Goal: Navigation & Orientation: Find specific page/section

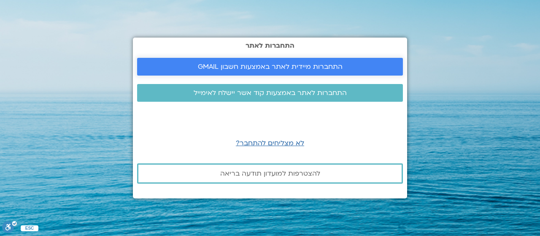
click at [272, 68] on span "התחברות מיידית לאתר באמצעות חשבון GMAIL" at bounding box center [270, 67] width 145 height 8
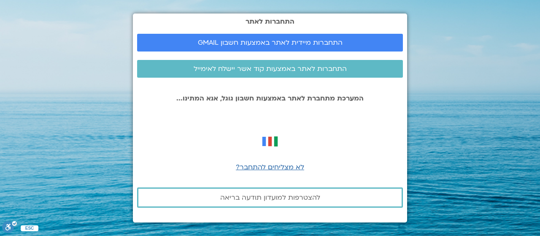
click at [302, 100] on p "המערכת מתחברת לאתר באמצעות חשבון גוגל, אנא המתינו..." at bounding box center [270, 99] width 266 height 8
click at [323, 40] on span "התחברות מיידית לאתר באמצעות חשבון GMAIL" at bounding box center [270, 43] width 145 height 8
click at [434, 162] on section "התחברות לאתר התחברות מיידית לאתר באמצעות חשבון GMAIL התחברות לאתר באמצעות קוד א…" at bounding box center [270, 118] width 540 height 236
click at [270, 38] on link "התחברות מיידית לאתר באמצעות חשבון GMAIL" at bounding box center [270, 43] width 266 height 18
click at [303, 39] on span "התחברות מיידית לאתר באמצעות חשבון GMAIL" at bounding box center [270, 43] width 145 height 8
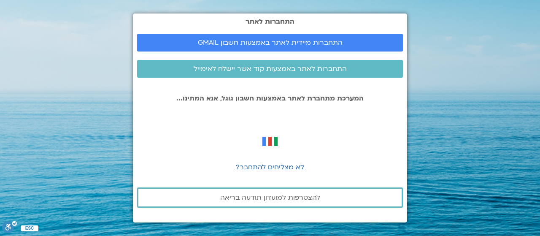
click at [283, 99] on p "המערכת מתחברת לאתר באמצעות חשבון גוגל, אנא המתינו..." at bounding box center [270, 99] width 266 height 8
click at [275, 165] on span "לא מצליחים להתחבר?" at bounding box center [270, 166] width 68 height 9
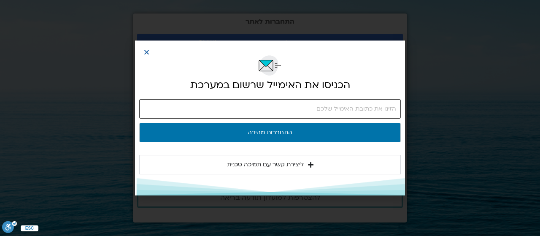
click at [304, 108] on input "email" at bounding box center [270, 108] width 262 height 19
type input "shlomitergon1@gmail.com"
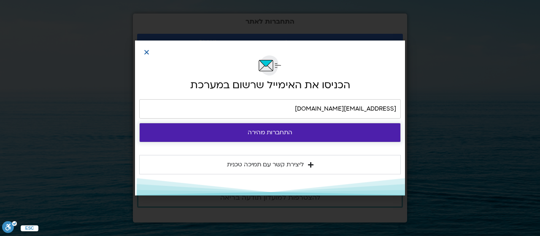
click at [271, 132] on button "התחברות מהירה" at bounding box center [270, 132] width 262 height 19
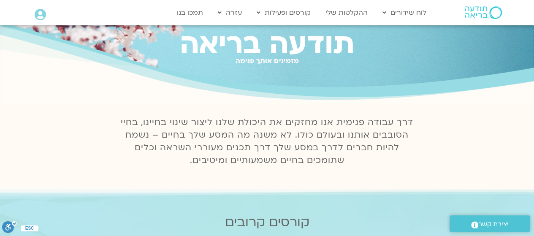
scroll to position [42, 0]
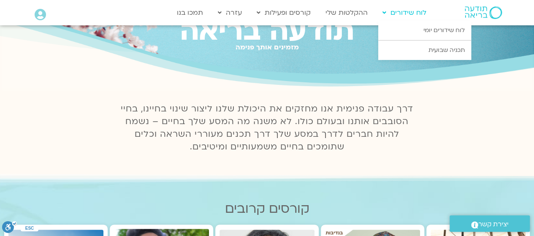
click at [415, 14] on link "לוח שידורים" at bounding box center [404, 13] width 52 height 16
click at [434, 29] on link "לוח שידורים יומי" at bounding box center [424, 30] width 93 height 19
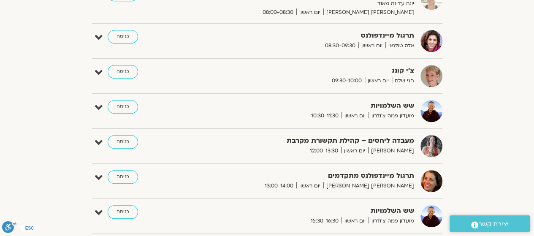
scroll to position [295, 0]
